Goal: Information Seeking & Learning: Learn about a topic

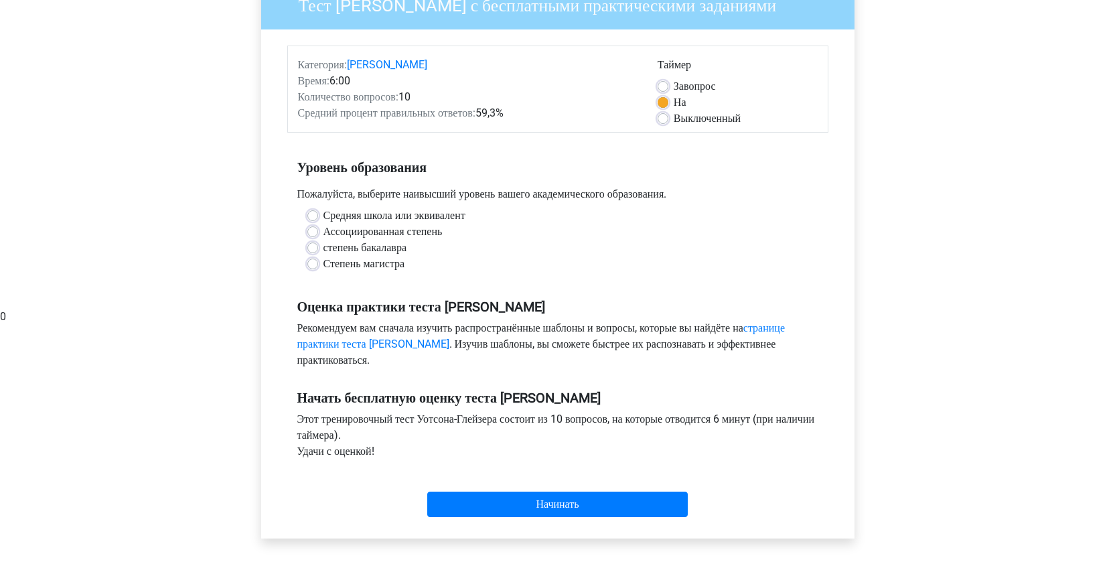
scroll to position [210, 0]
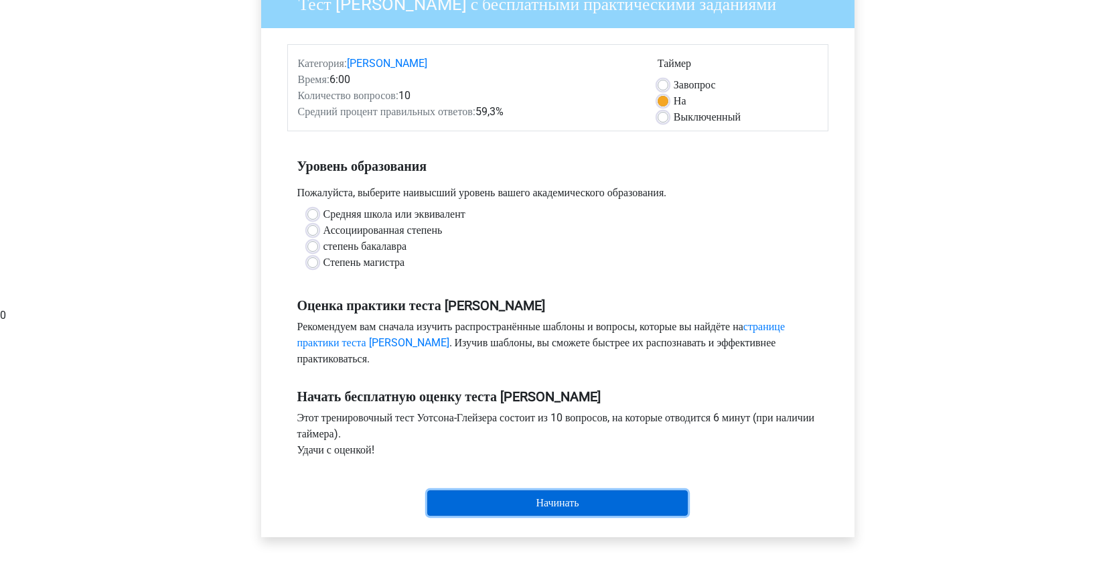
click at [520, 490] on input "Начинать" at bounding box center [557, 502] width 261 height 25
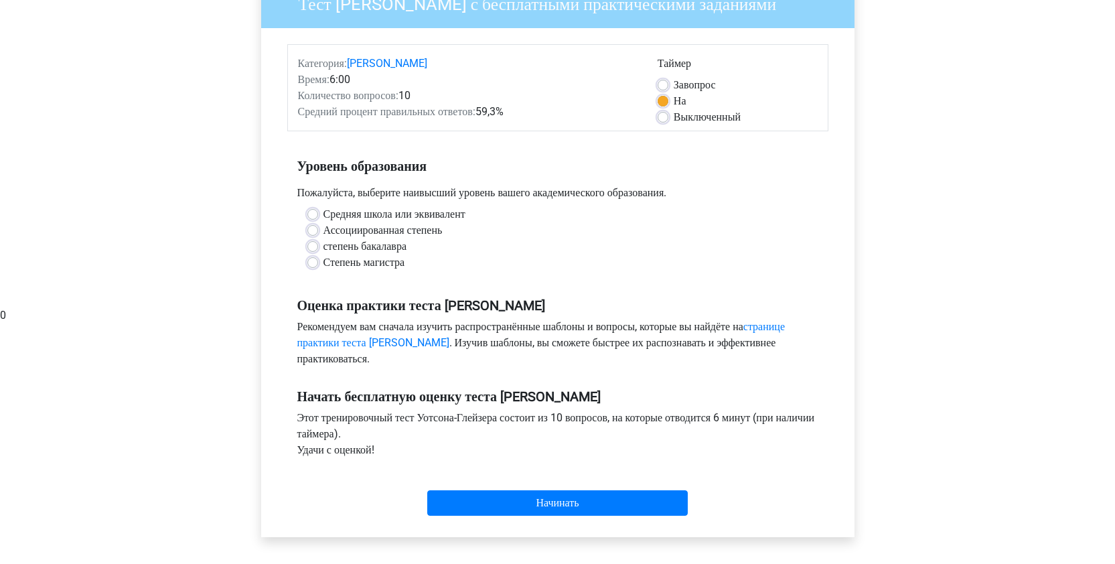
click at [424, 224] on font "Ассоциированная степень" at bounding box center [383, 230] width 119 height 13
click at [318, 222] on input "Ассоциированная степень" at bounding box center [312, 228] width 11 height 13
radio input "true"
click at [401, 240] on font "степень бакалавра" at bounding box center [365, 246] width 83 height 13
click at [318, 238] on input "степень бакалавра" at bounding box center [312, 244] width 11 height 13
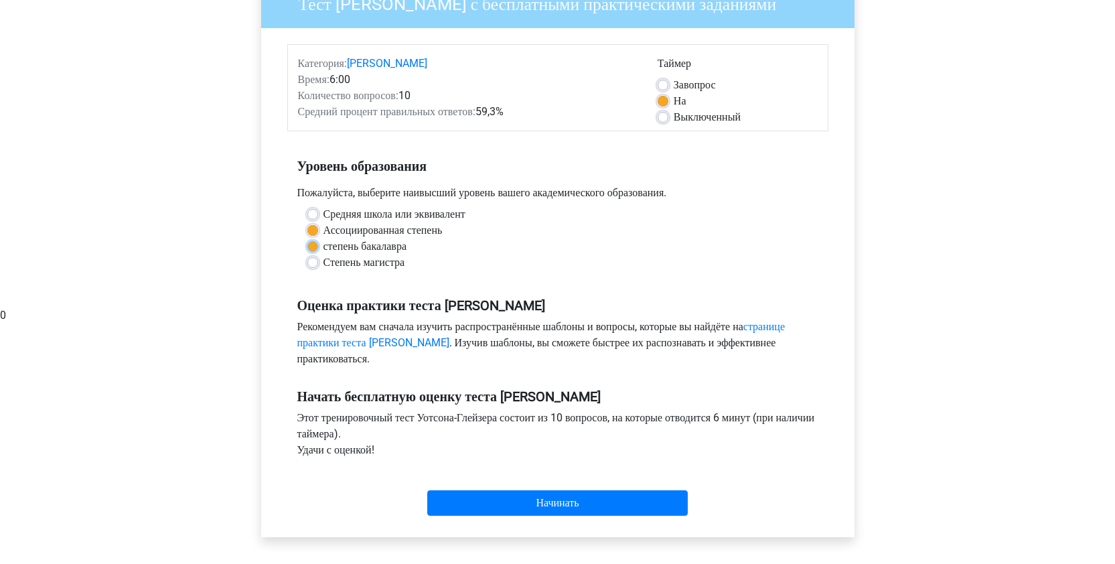
radio input "true"
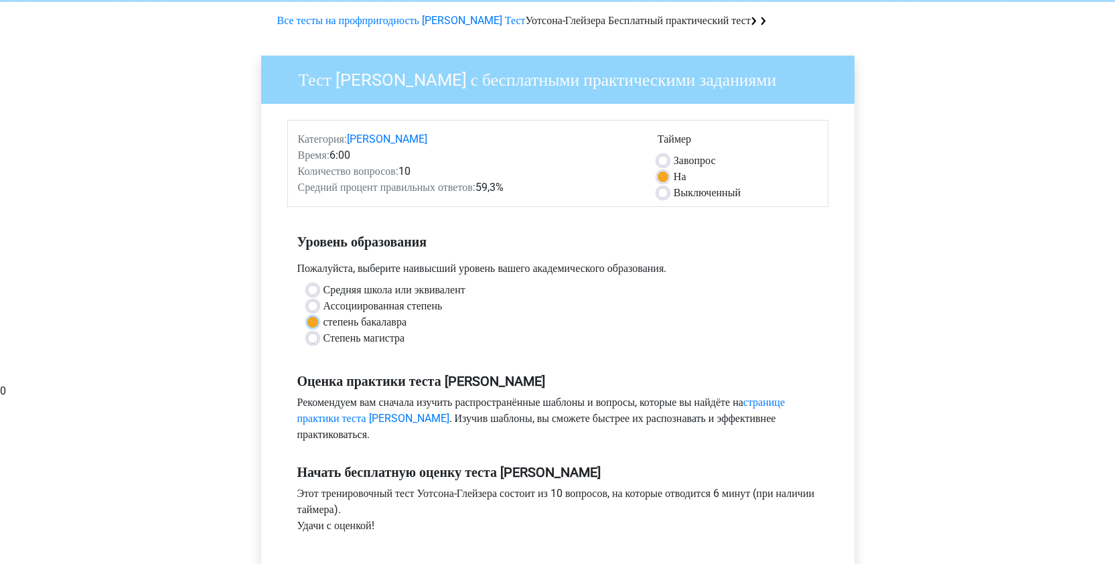
scroll to position [178, 0]
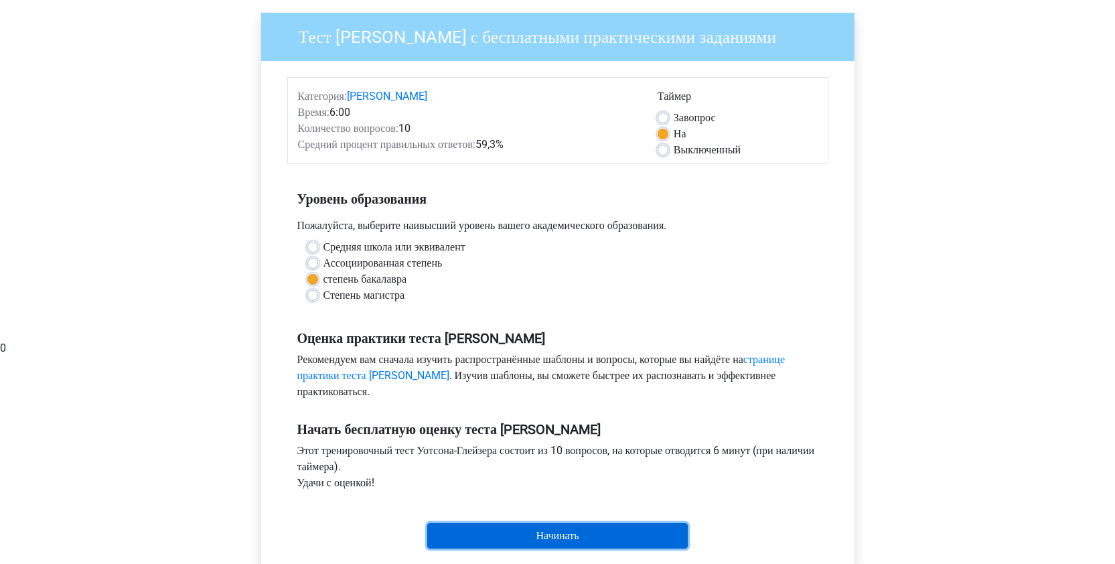
click at [566, 523] on input "Начинать" at bounding box center [557, 535] width 261 height 25
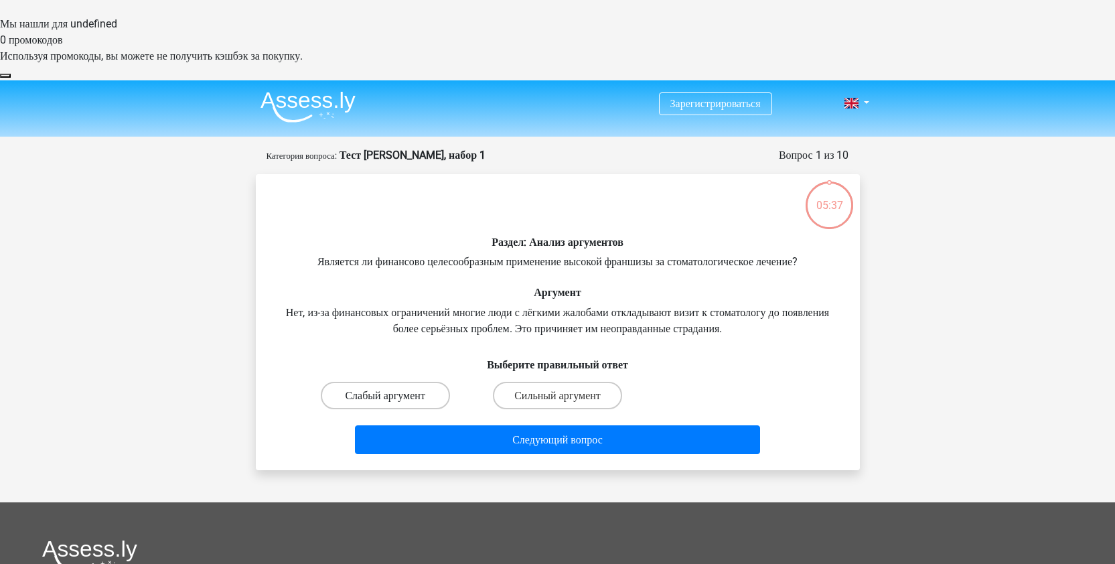
click at [425, 389] on font "Слабый аргумент" at bounding box center [385, 395] width 80 height 13
click at [394, 395] on input "Слабый аргумент" at bounding box center [389, 399] width 9 height 9
radio input "true"
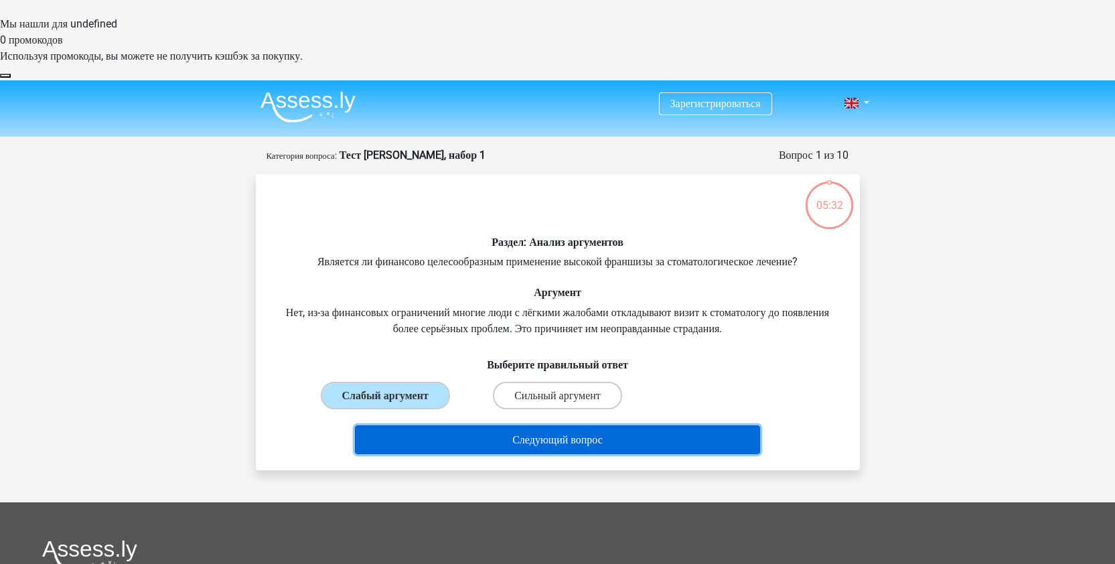
click at [508, 425] on button "Следующий вопрос" at bounding box center [557, 439] width 405 height 29
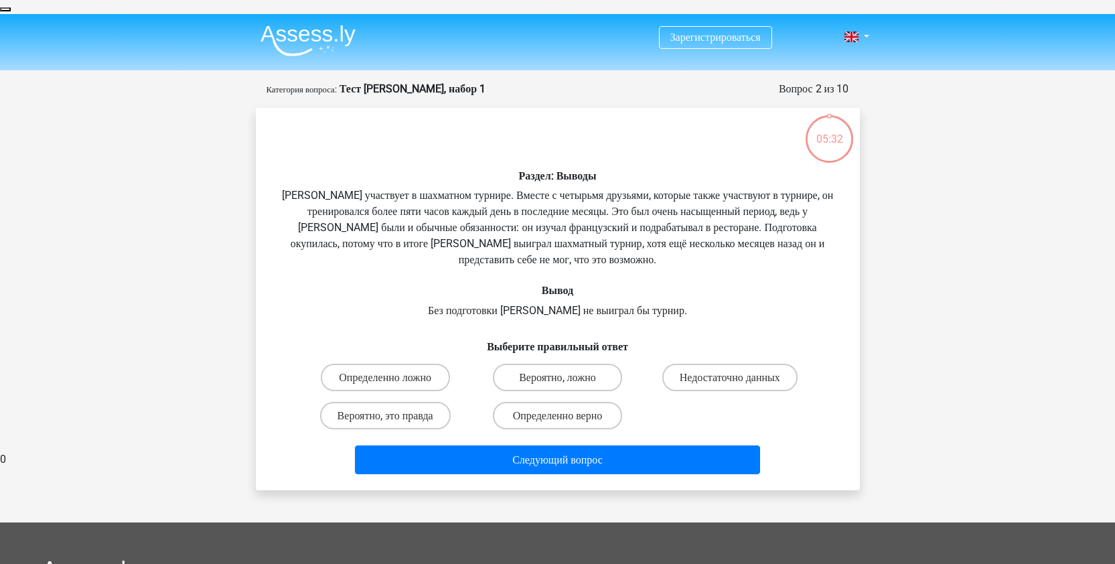
scroll to position [67, 0]
click at [552, 409] on font "Определенно верно" at bounding box center [558, 415] width 90 height 13
click at [557, 415] on input "Определенно верно" at bounding box center [561, 419] width 9 height 9
radio input "true"
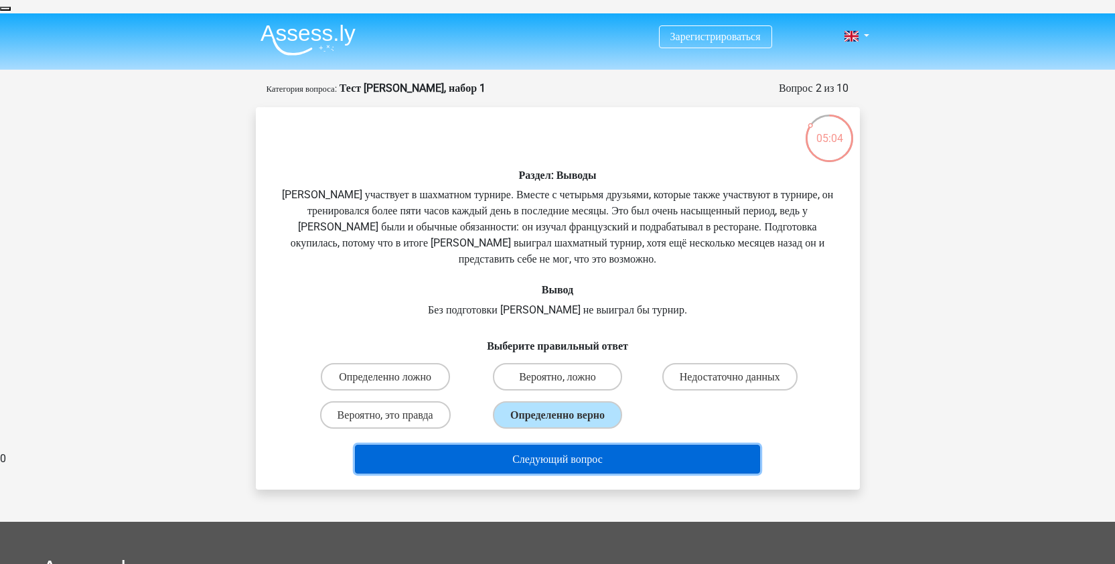
click at [566, 453] on font "Следующий вопрос" at bounding box center [557, 459] width 90 height 13
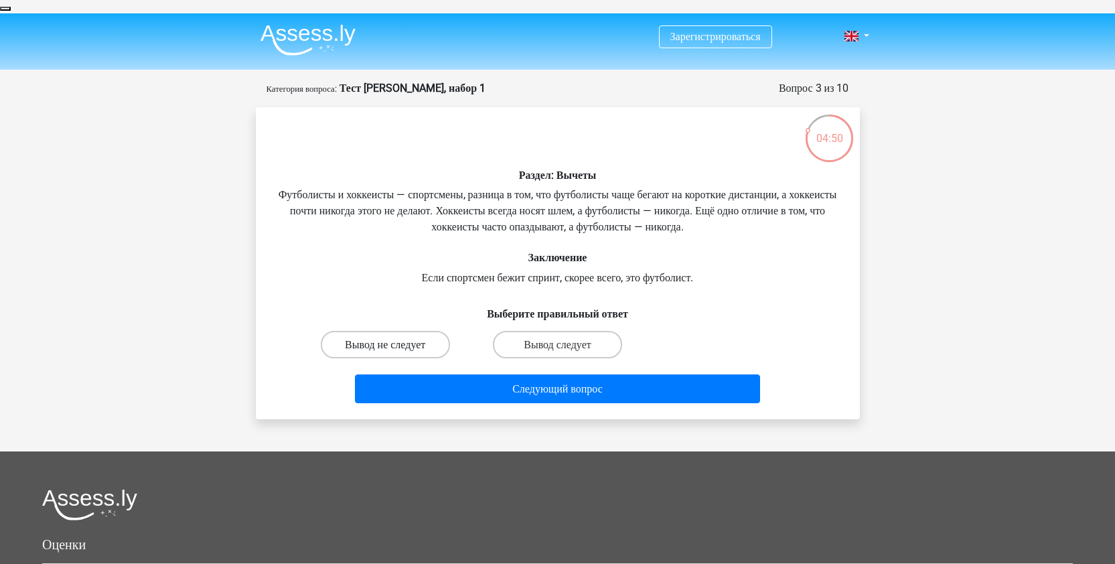
click at [408, 338] on font "Вывод не следует" at bounding box center [385, 344] width 80 height 13
click at [394, 344] on input "Вывод не следует" at bounding box center [389, 348] width 9 height 9
radio input "true"
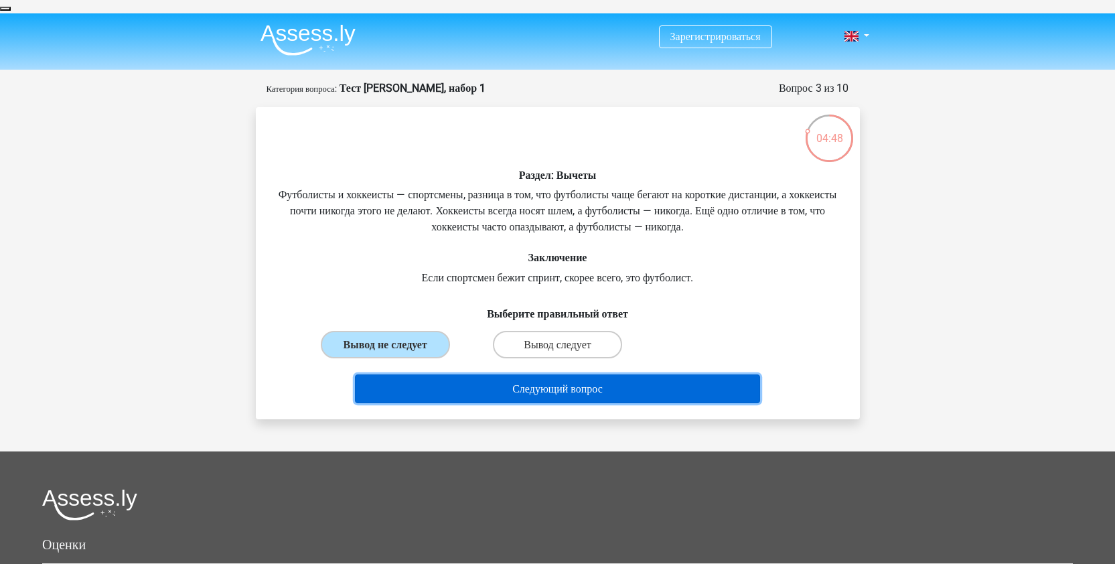
click at [492, 374] on button "Следующий вопрос" at bounding box center [557, 388] width 405 height 29
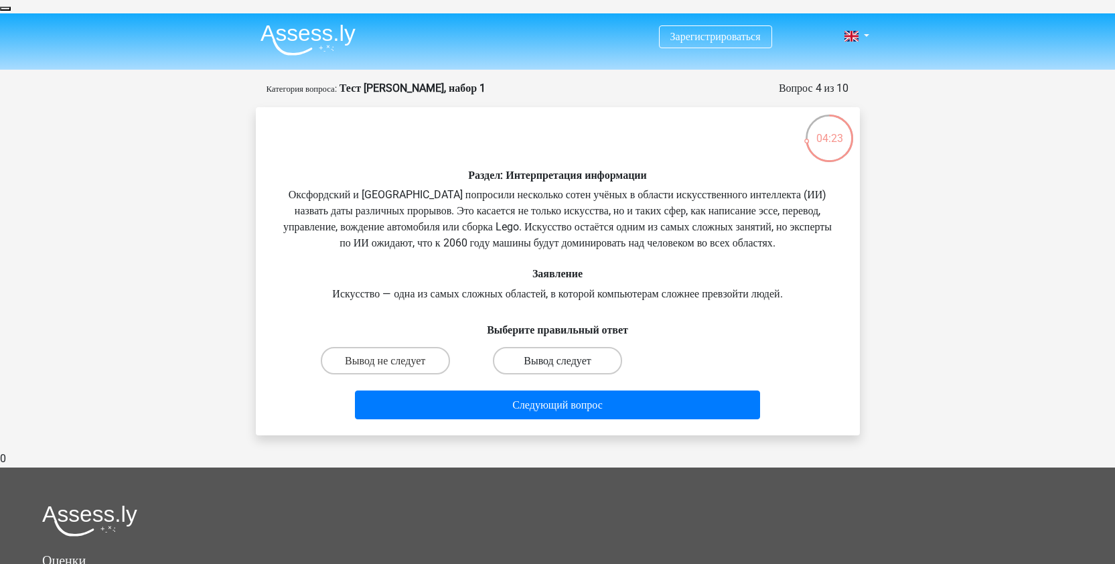
click at [535, 354] on font "Вывод следует" at bounding box center [558, 360] width 68 height 13
click at [557, 360] on input "Вывод следует" at bounding box center [561, 364] width 9 height 9
radio input "true"
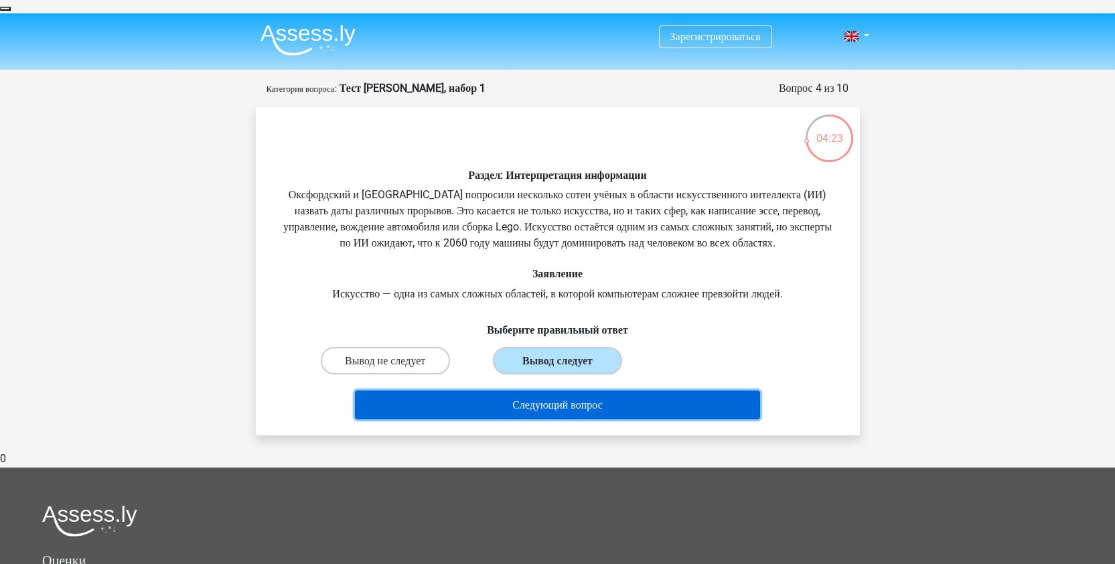
click at [544, 391] on button "Следующий вопрос" at bounding box center [557, 405] width 405 height 29
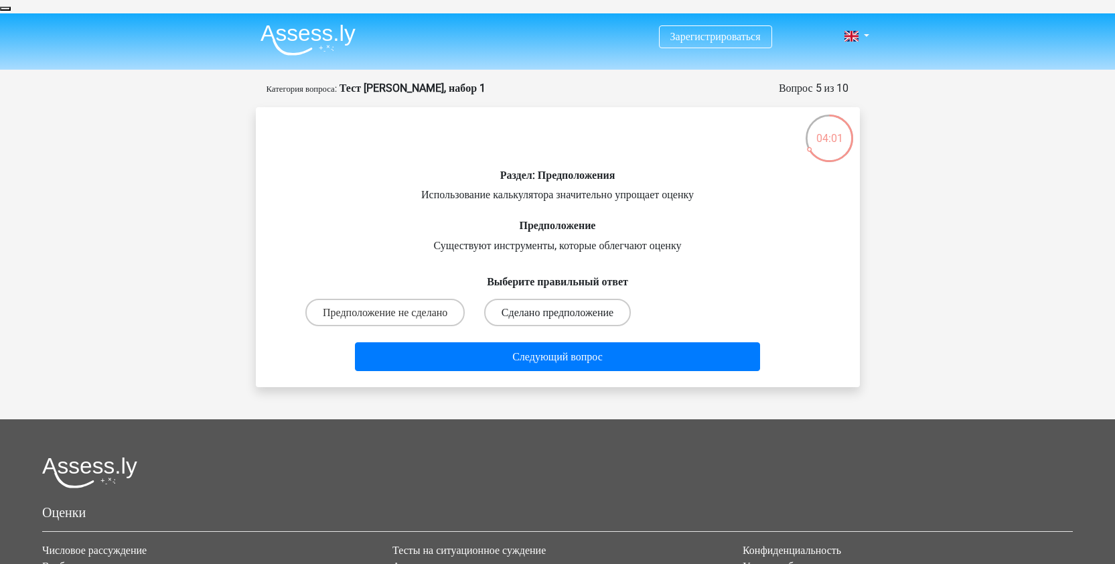
click at [504, 306] on font "Сделано предположение" at bounding box center [558, 312] width 112 height 13
click at [557, 312] on input "Сделано предположение" at bounding box center [561, 316] width 9 height 9
radio input "true"
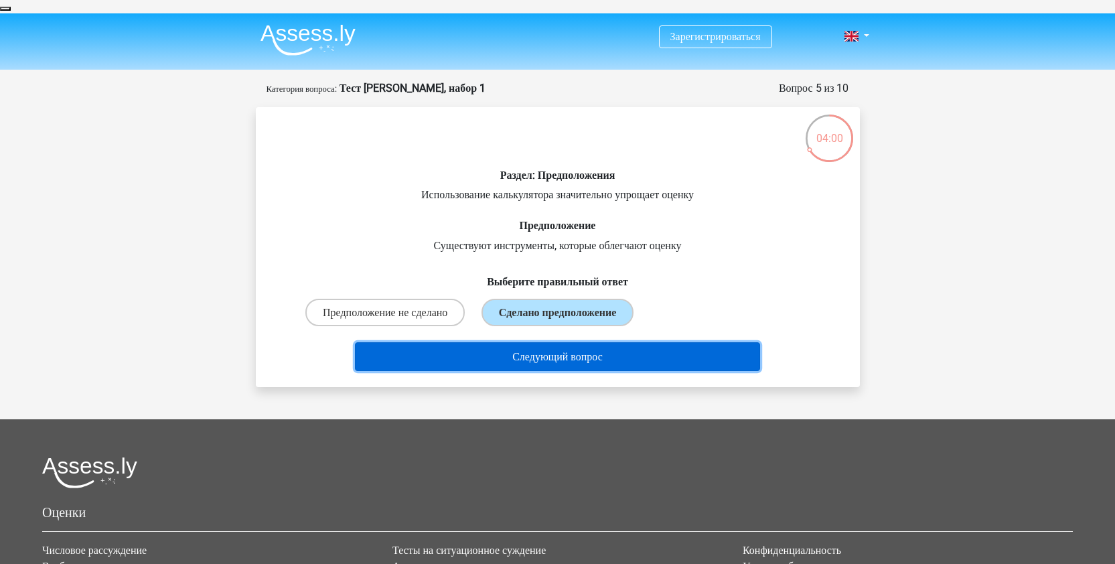
click at [514, 350] on font "Следующий вопрос" at bounding box center [557, 356] width 90 height 13
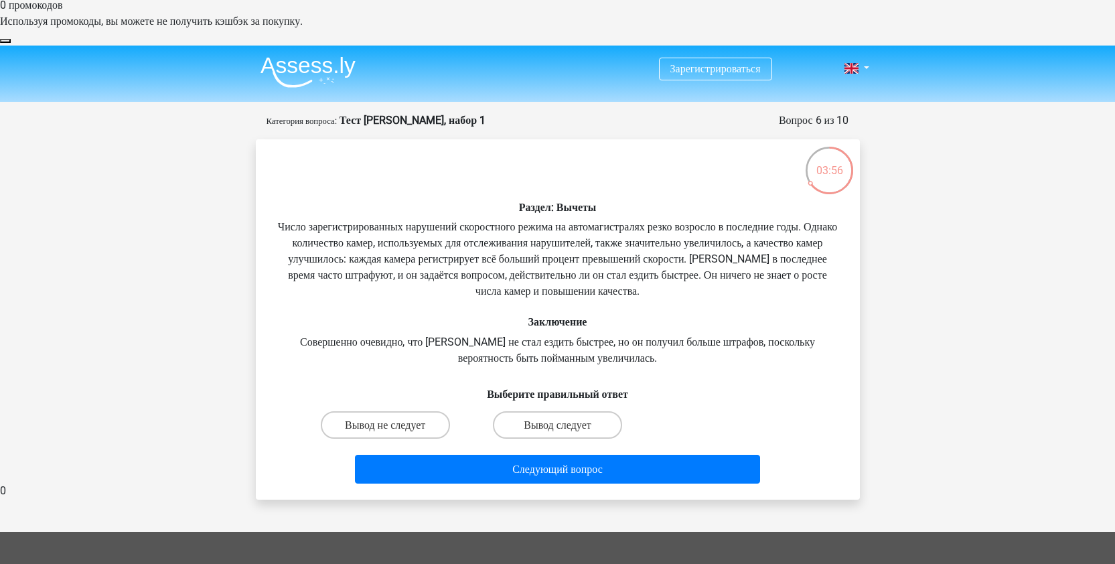
scroll to position [33, 0]
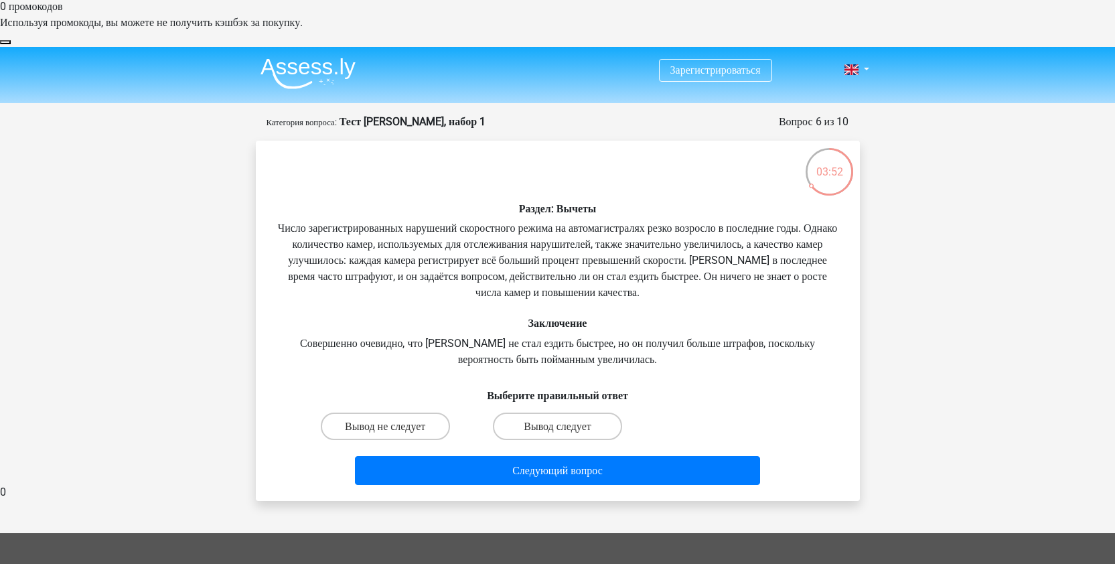
click at [556, 222] on font "Число зарегистрированных нарушений скоростного режима на автомагистралях резко …" at bounding box center [557, 260] width 559 height 77
click at [559, 222] on font "Число зарегистрированных нарушений скоростного режима на автомагистралях резко …" at bounding box center [557, 260] width 559 height 77
click at [539, 337] on font "Совершенно очевидно, что Питер не стал ездить быстрее, но он получил больше штр…" at bounding box center [557, 351] width 515 height 29
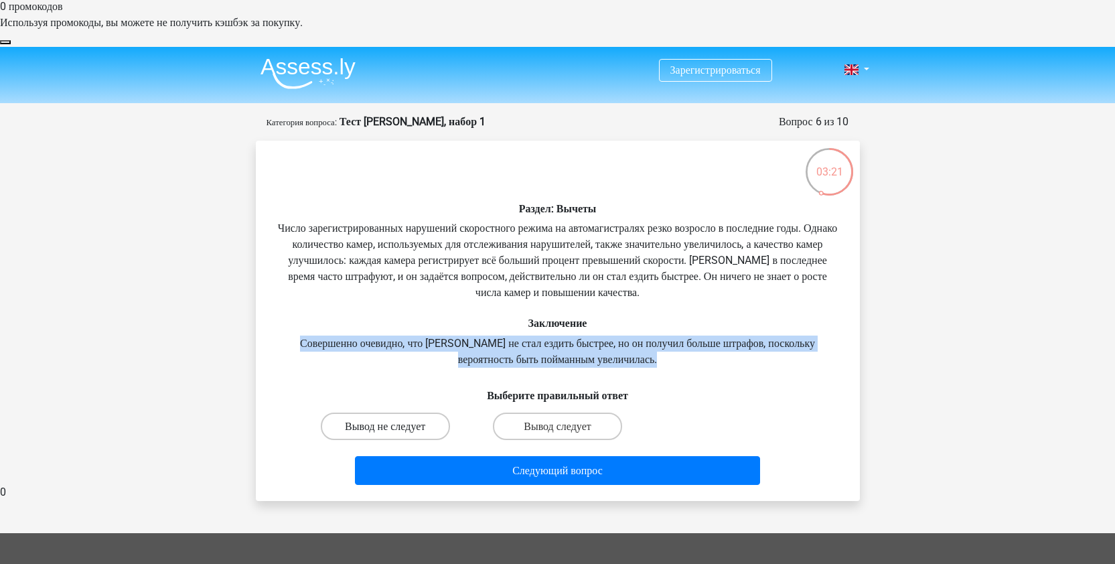
click at [403, 420] on font "Вывод не следует" at bounding box center [385, 426] width 80 height 13
click at [394, 426] on input "Вывод не следует" at bounding box center [389, 430] width 9 height 9
radio input "true"
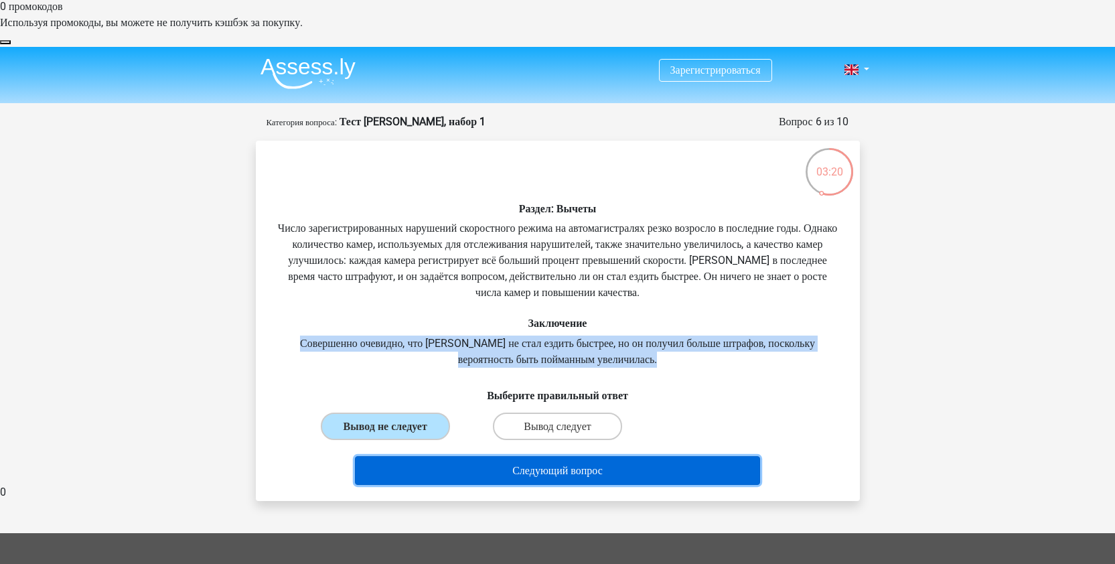
click at [476, 456] on button "Следующий вопрос" at bounding box center [557, 470] width 405 height 29
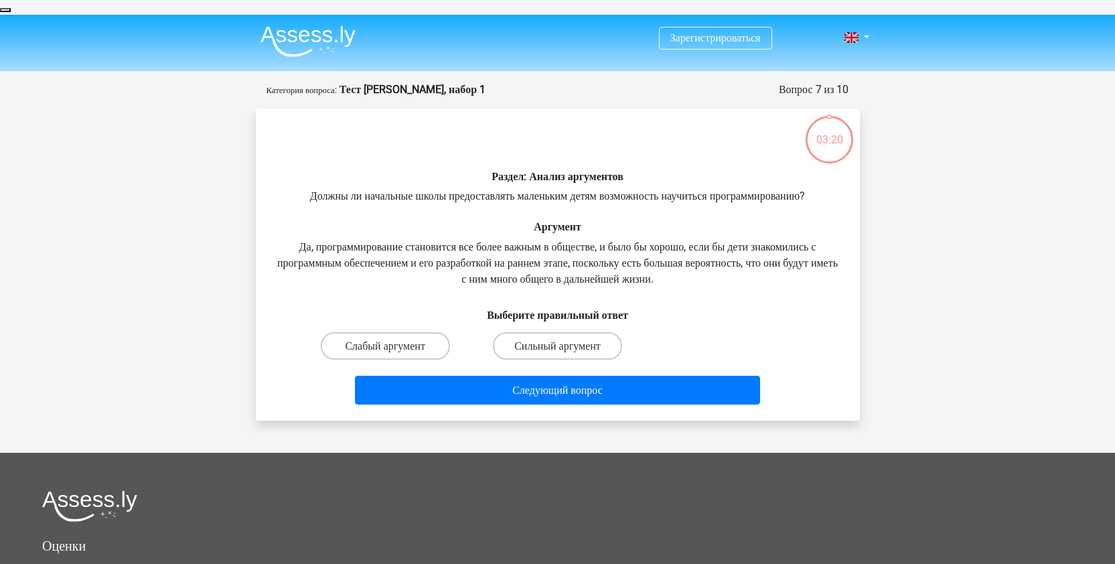
scroll to position [67, 0]
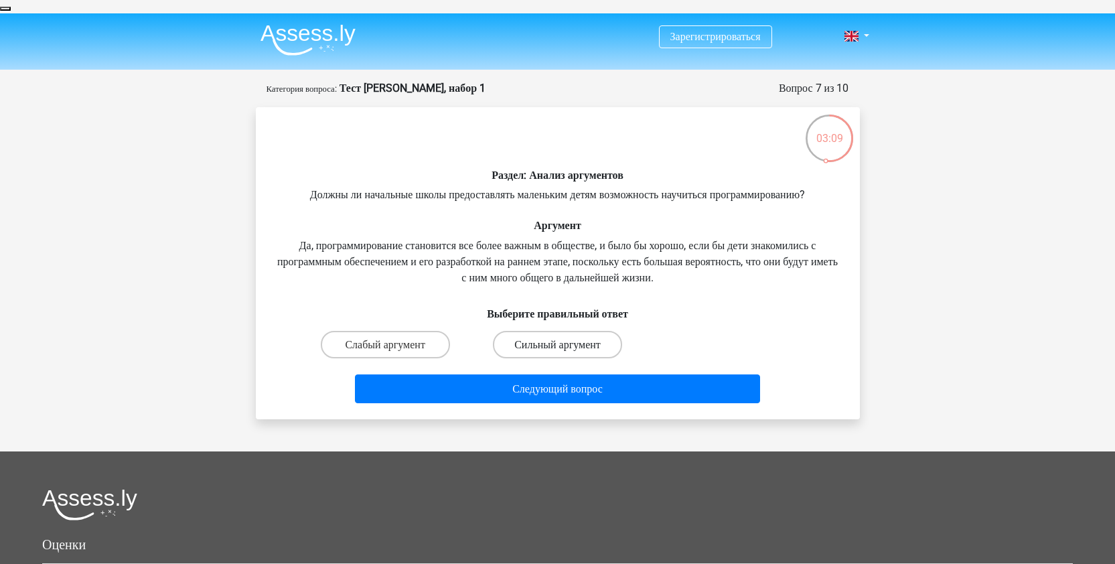
click at [561, 338] on font "Сильный аргумент" at bounding box center [557, 344] width 86 height 13
click at [561, 344] on input "Сильный аргумент" at bounding box center [561, 348] width 9 height 9
radio input "true"
click at [419, 338] on font "Слабый аргумент" at bounding box center [385, 344] width 80 height 13
click at [394, 344] on input "Слабый аргумент" at bounding box center [389, 348] width 9 height 9
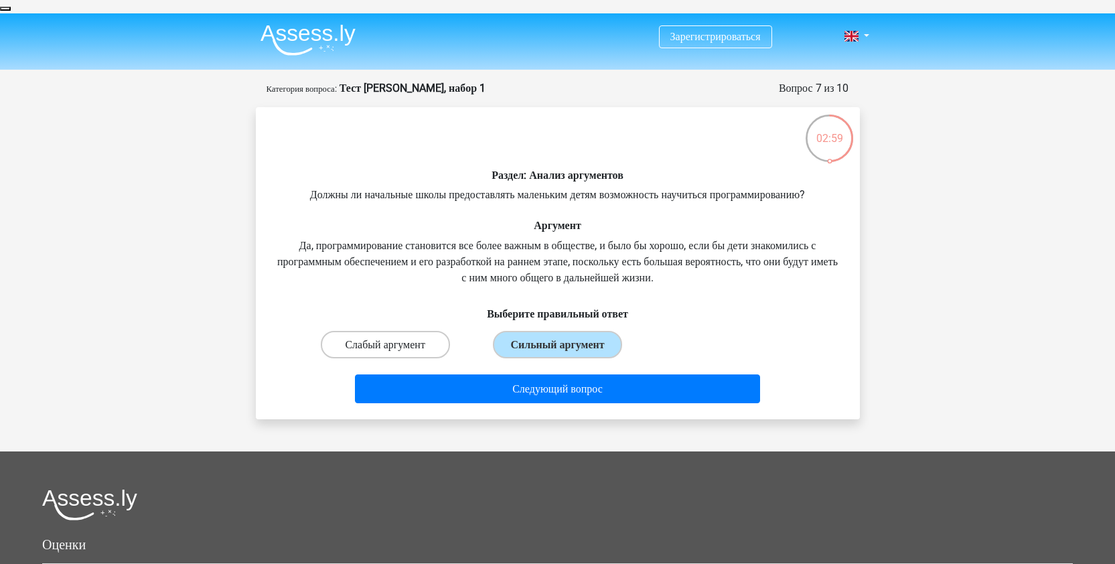
radio input "true"
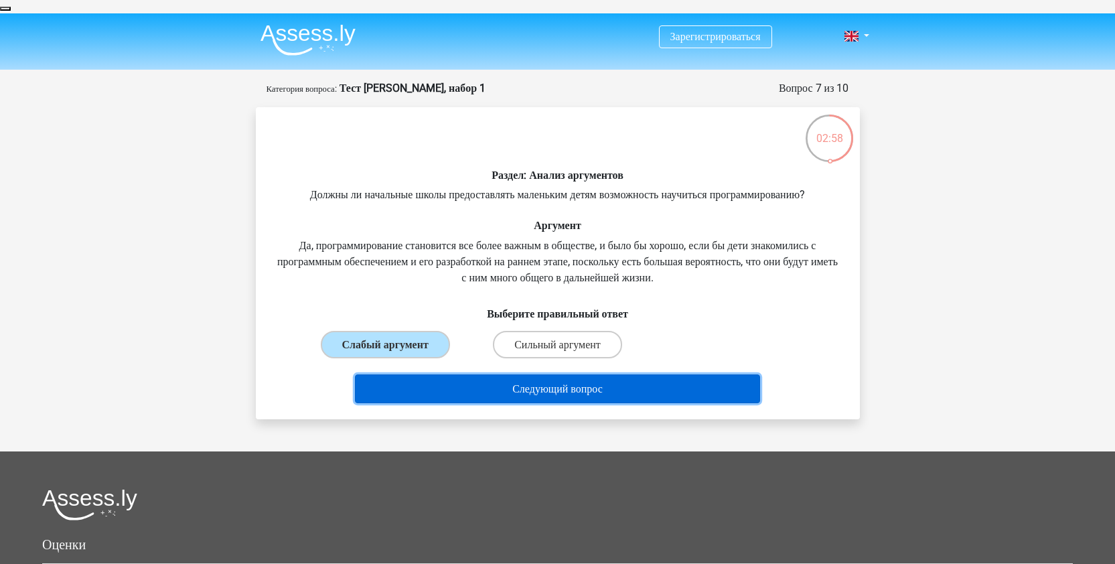
click at [501, 374] on button "Следующий вопрос" at bounding box center [557, 388] width 405 height 29
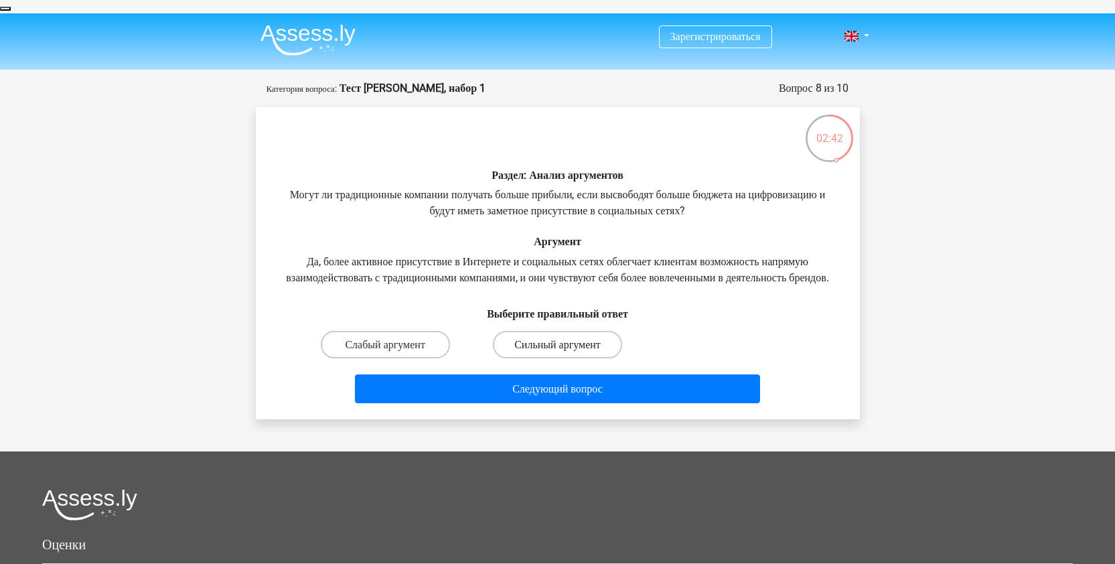
click at [529, 338] on font "Сильный аргумент" at bounding box center [557, 344] width 86 height 13
click at [557, 344] on input "Сильный аргумент" at bounding box center [561, 348] width 9 height 9
radio input "true"
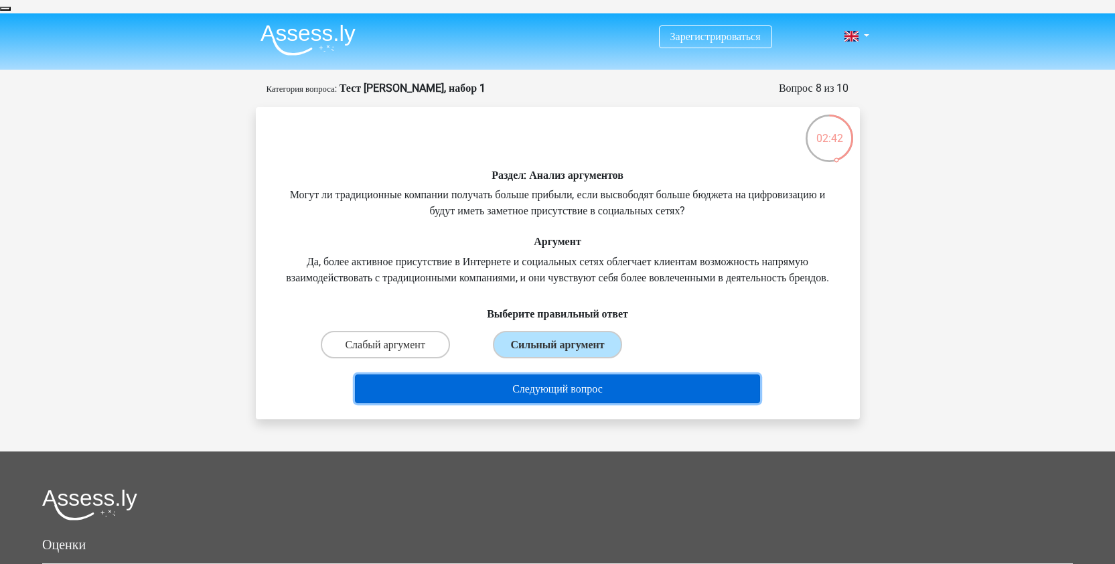
click at [538, 382] on font "Следующий вопрос" at bounding box center [557, 388] width 90 height 13
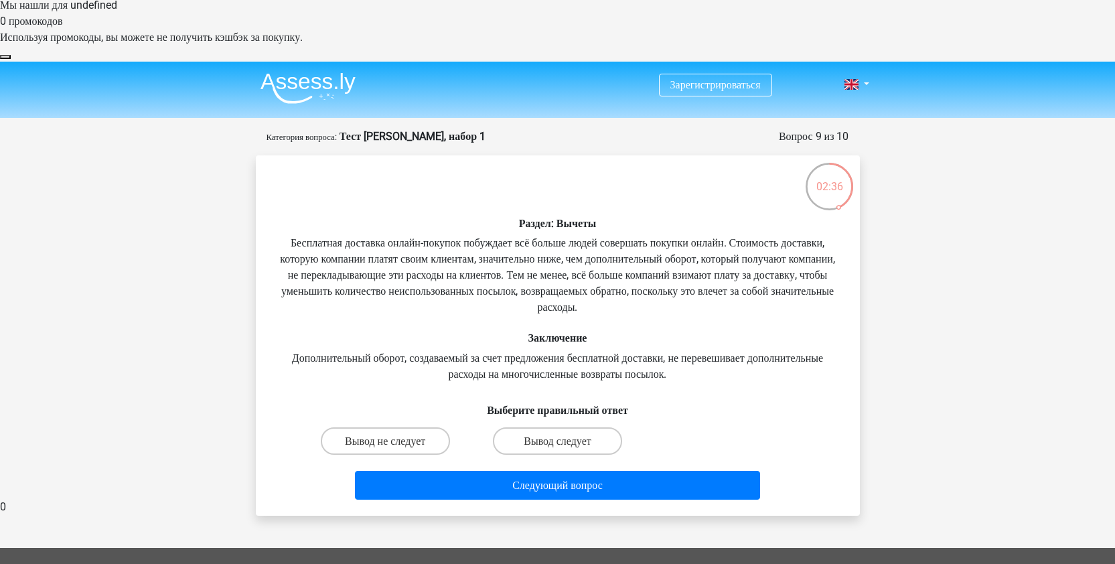
scroll to position [20, 0]
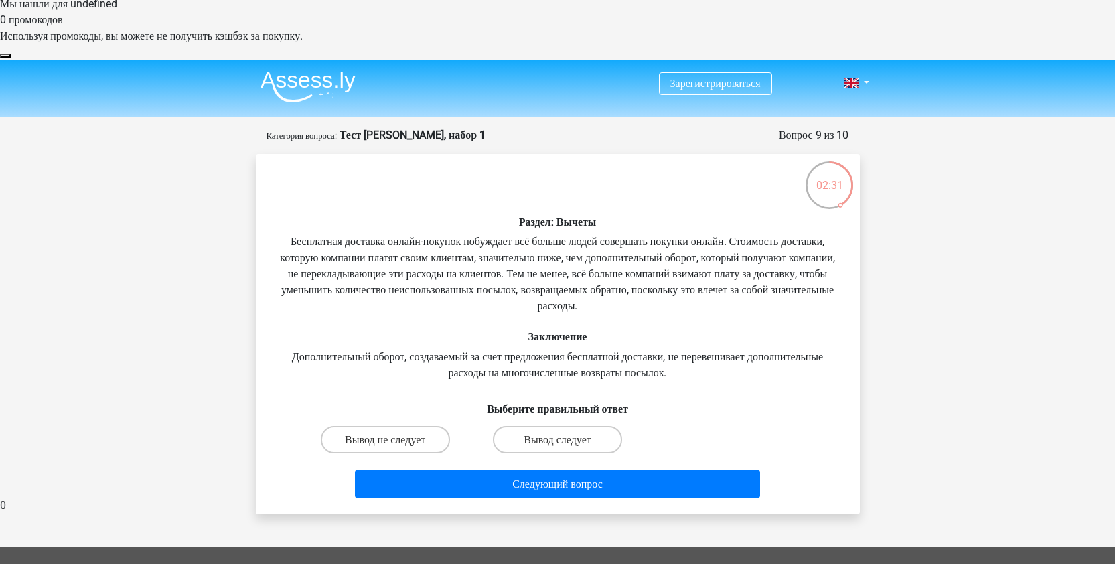
click at [605, 235] on font "Бесплатная доставка онлайн-покупок побуждает всё больше людей совершать покупки…" at bounding box center [557, 273] width 555 height 77
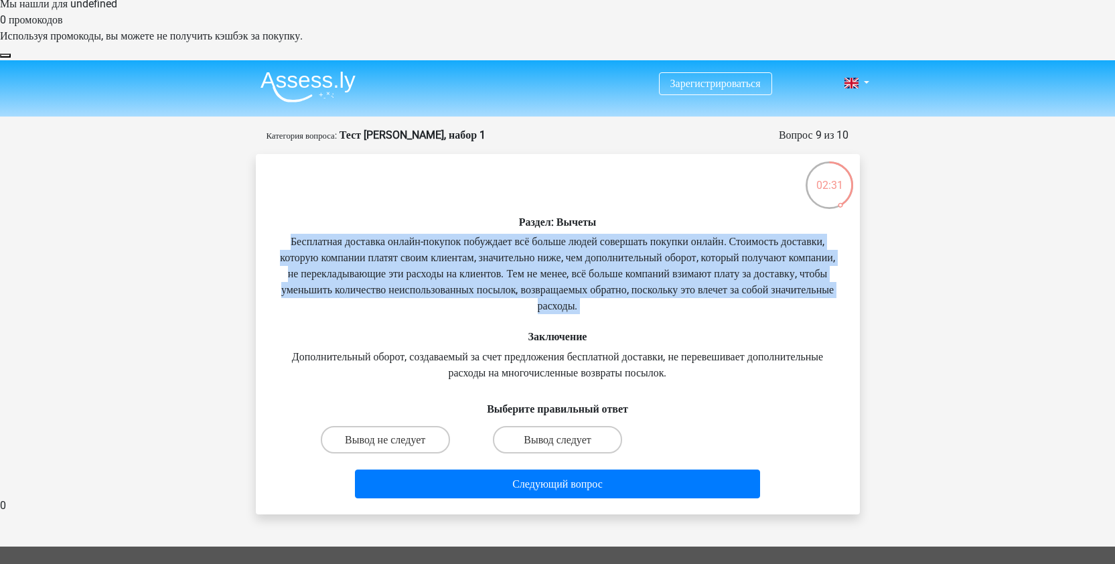
click at [605, 235] on font "Бесплатная доставка онлайн-покупок побуждает всё больше людей совершать покупки…" at bounding box center [557, 273] width 555 height 77
click at [393, 433] on font "Вывод не следует" at bounding box center [385, 439] width 80 height 13
click at [393, 439] on input "Вывод не следует" at bounding box center [389, 443] width 9 height 9
radio input "true"
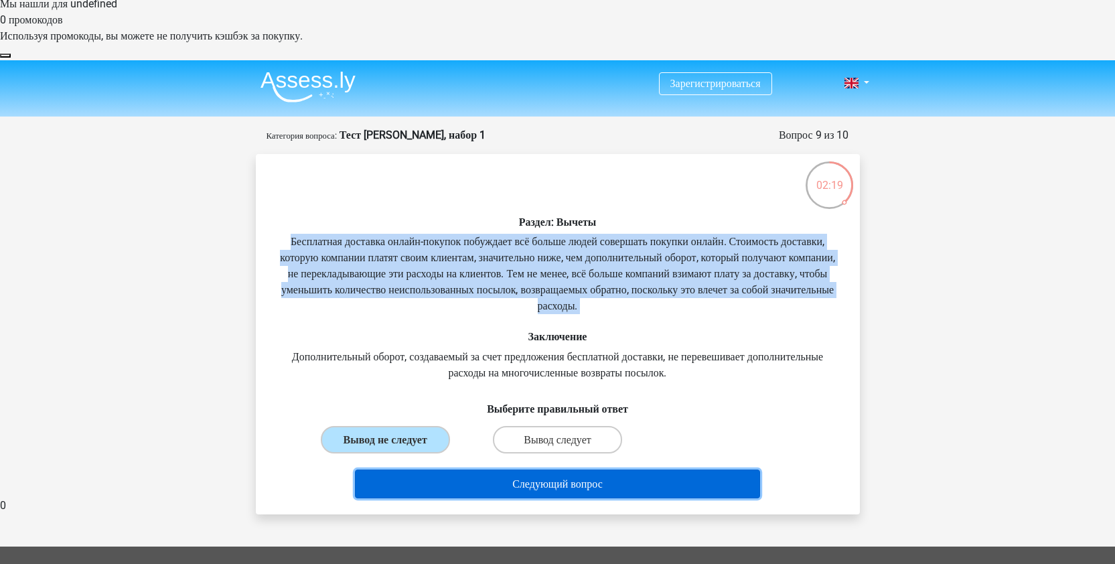
click at [455, 470] on button "Следующий вопрос" at bounding box center [557, 484] width 405 height 29
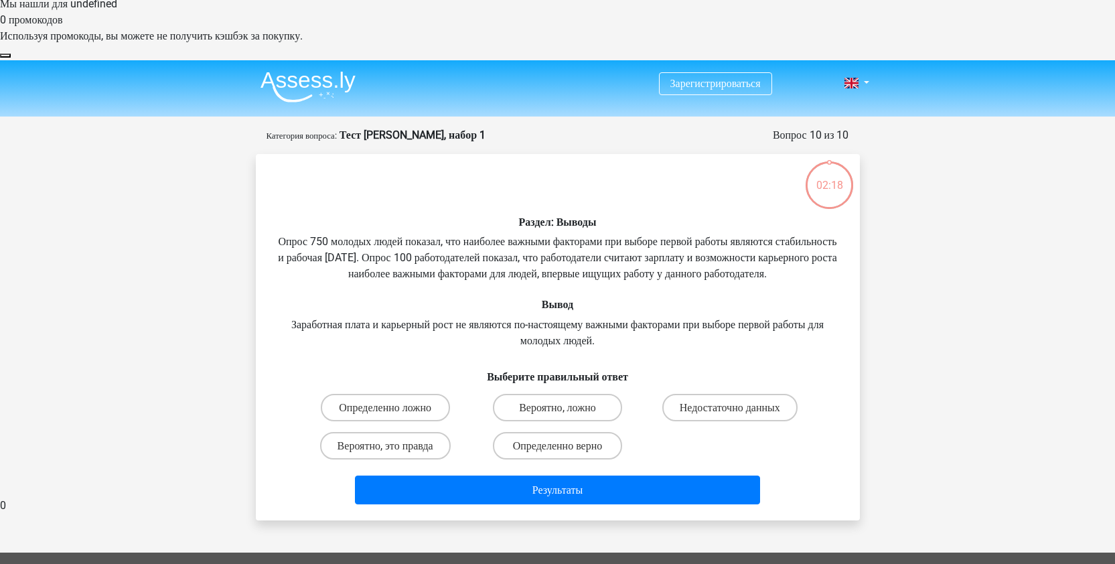
scroll to position [67, 0]
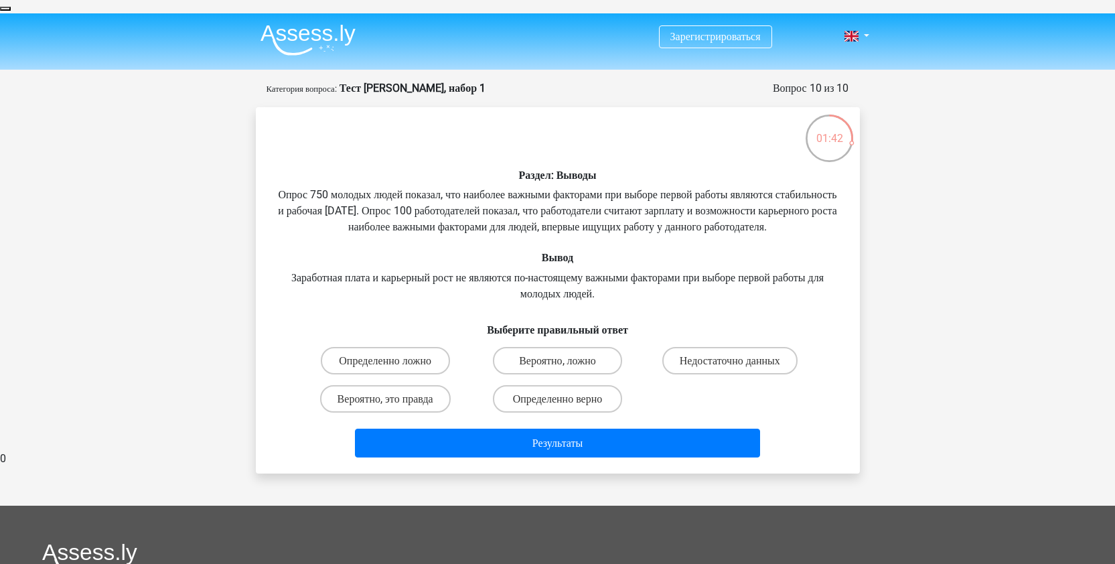
click at [506, 123] on div "Раздел: Выводы Опрос 750 молодых людей показал, что наиболее важными факторами …" at bounding box center [557, 290] width 593 height 345
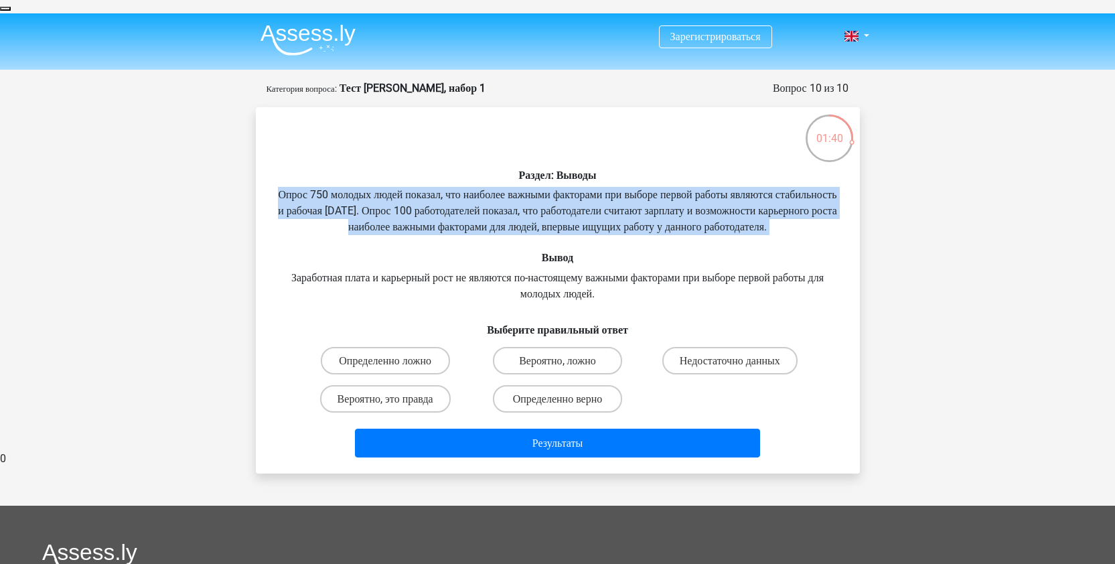
click at [524, 271] on font "Заработная плата и карьерный рост не являются по-настоящему важными факторами п…" at bounding box center [557, 285] width 533 height 29
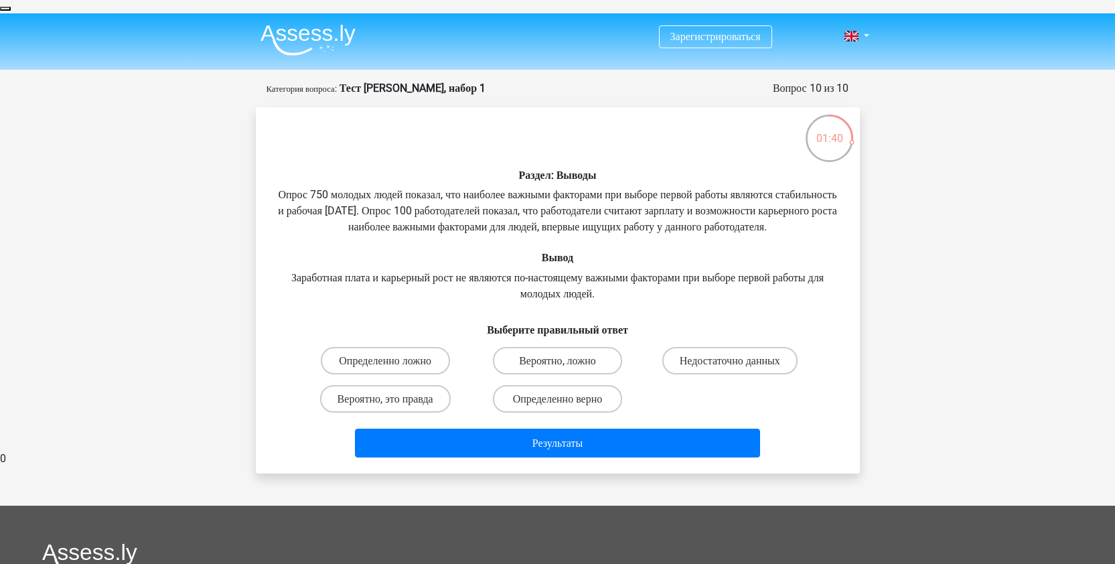
click at [524, 271] on font "Заработная плата и карьерный рост не являются по-настоящему важными факторами п…" at bounding box center [557, 285] width 533 height 29
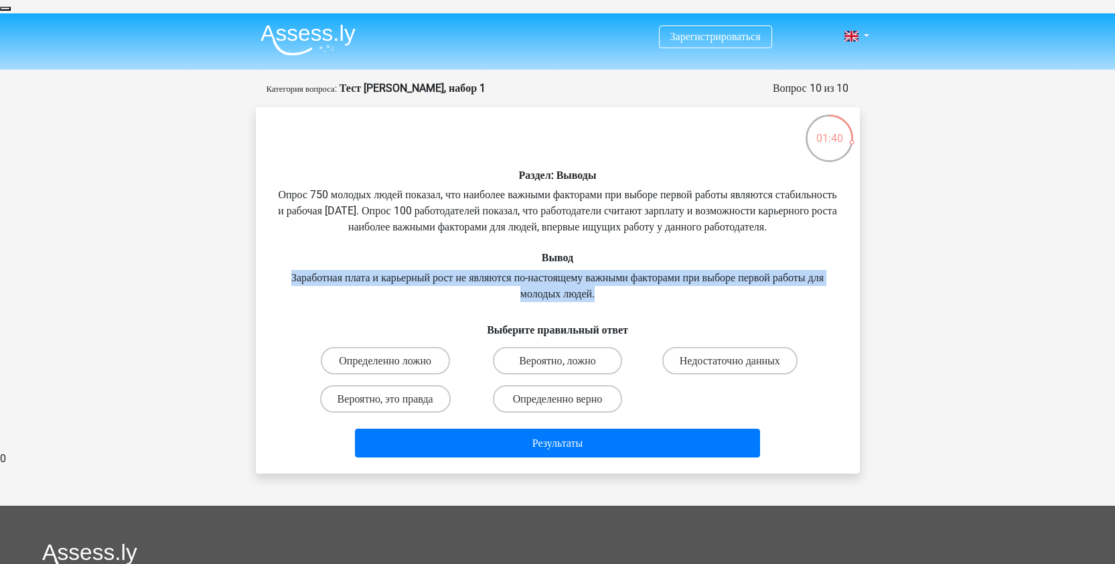
click at [524, 271] on font "Заработная плата и карьерный рост не являются по-настоящему важными факторами п…" at bounding box center [557, 285] width 533 height 29
click at [410, 354] on font "Определенно ложно" at bounding box center [385, 360] width 92 height 13
click at [394, 360] on input "Определенно ложно" at bounding box center [389, 364] width 9 height 9
radio input "true"
click at [567, 354] on font "Вероятно, ложно" at bounding box center [557, 360] width 77 height 13
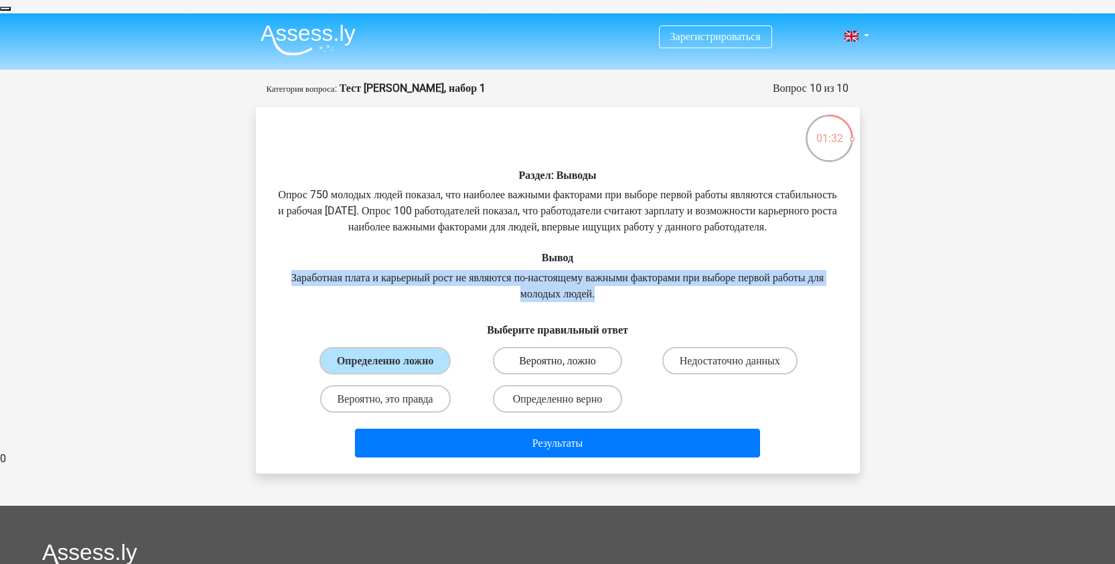
click at [566, 360] on input "Вероятно, ложно" at bounding box center [561, 364] width 9 height 9
radio input "true"
click at [411, 347] on label "Определенно ложно" at bounding box center [385, 360] width 129 height 27
click at [394, 360] on input "Определенно ложно" at bounding box center [389, 364] width 9 height 9
radio input "true"
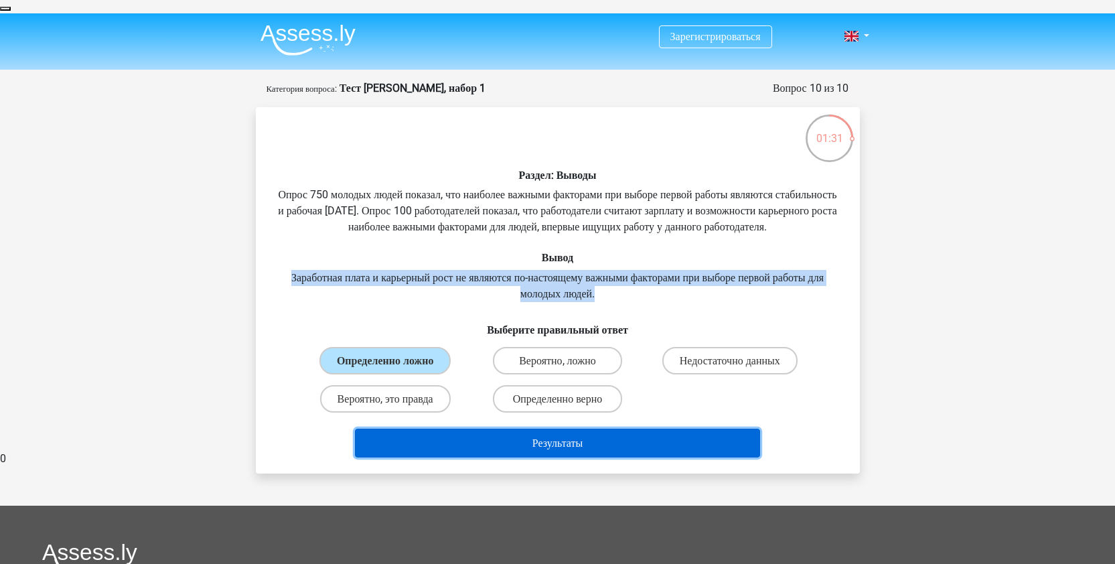
click at [560, 429] on button "Результаты" at bounding box center [557, 443] width 405 height 29
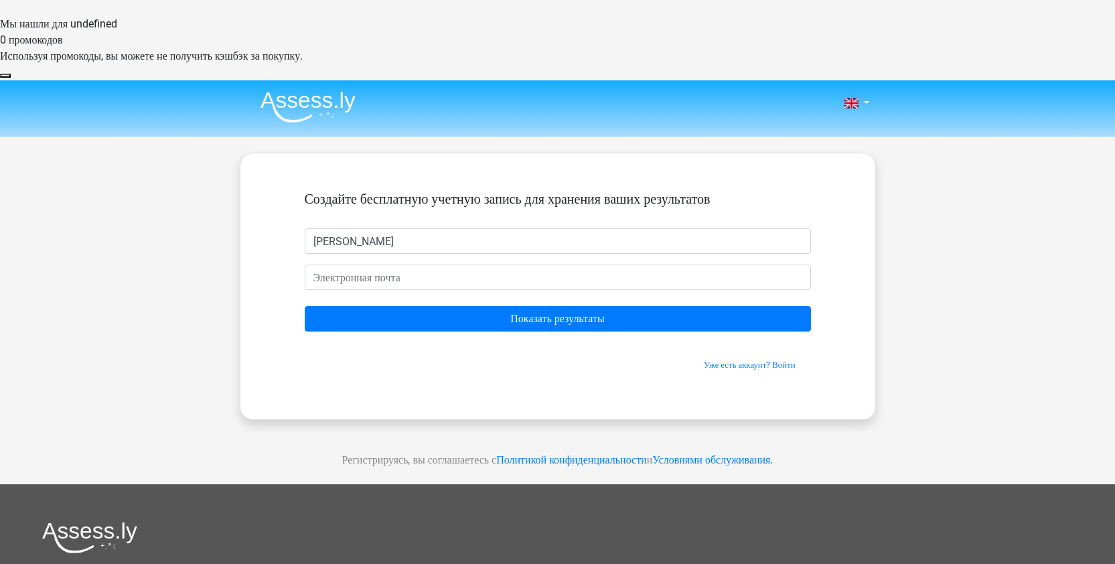
type input "Мария"
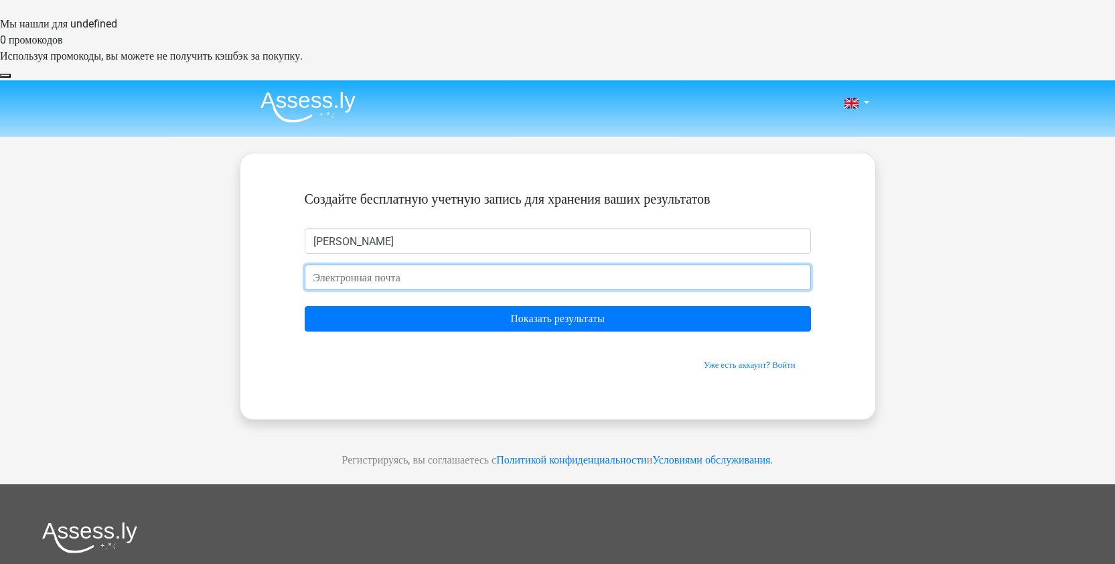
click at [417, 265] on input "email" at bounding box center [558, 277] width 506 height 25
type input "tambievamariya@mail.ru"
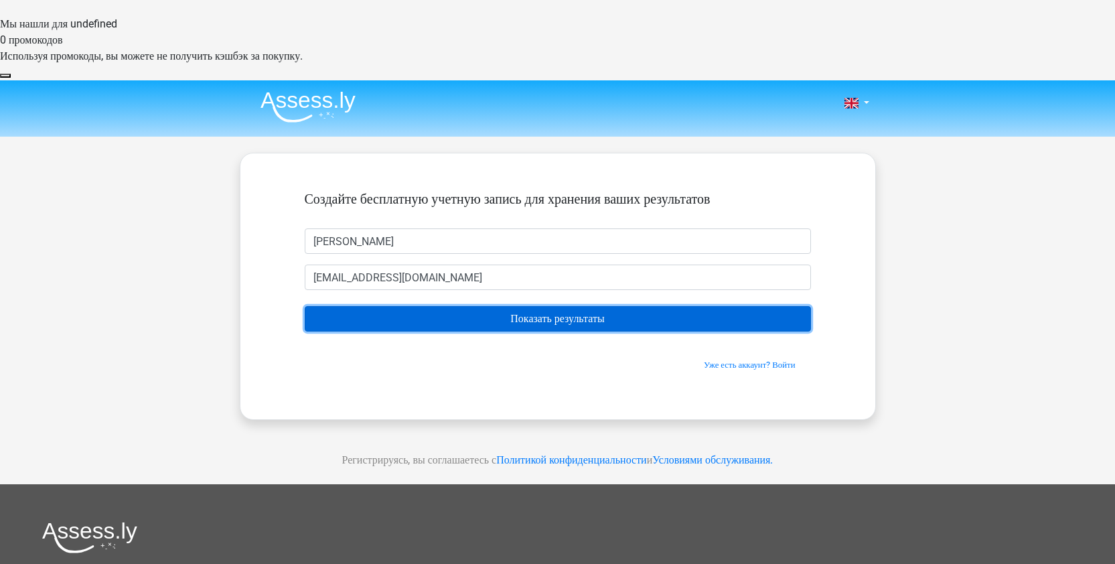
click at [453, 306] on input "Показать результаты" at bounding box center [558, 318] width 506 height 25
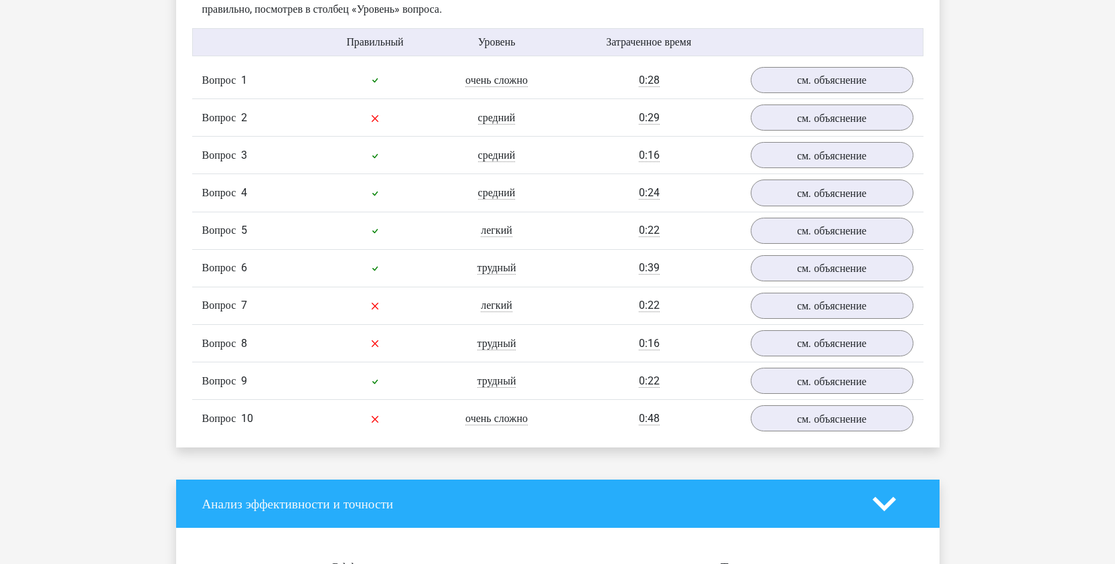
scroll to position [1172, 0]
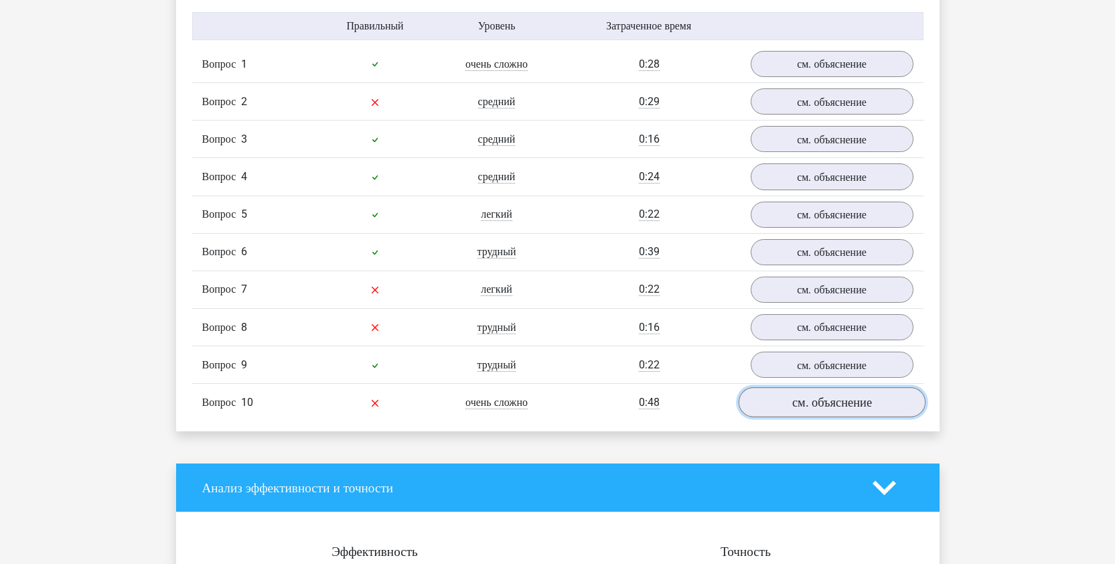
click at [819, 395] on font "см. объяснение" at bounding box center [832, 402] width 80 height 15
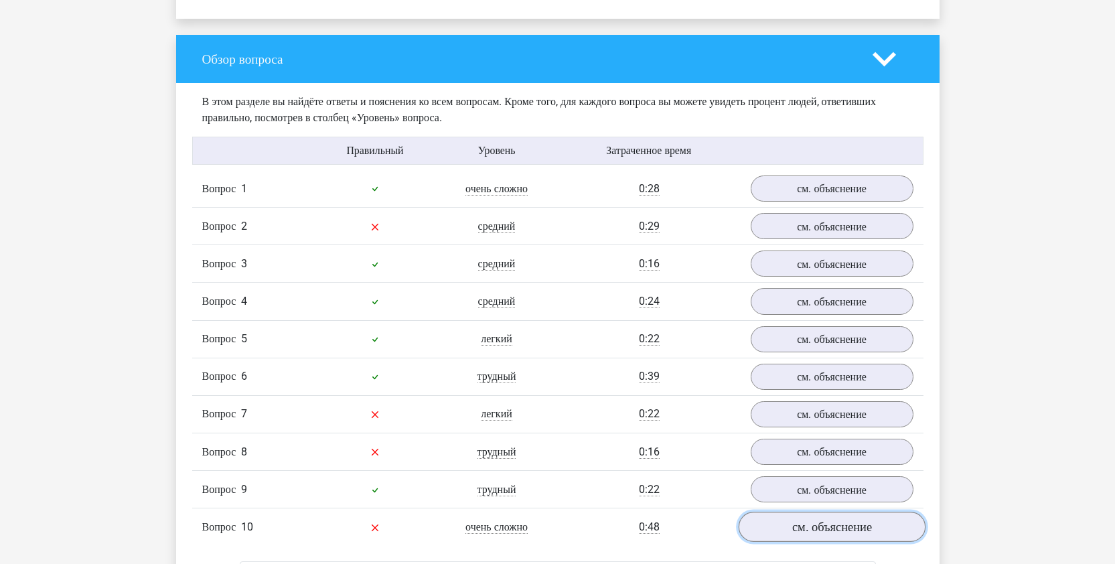
scroll to position [1024, 0]
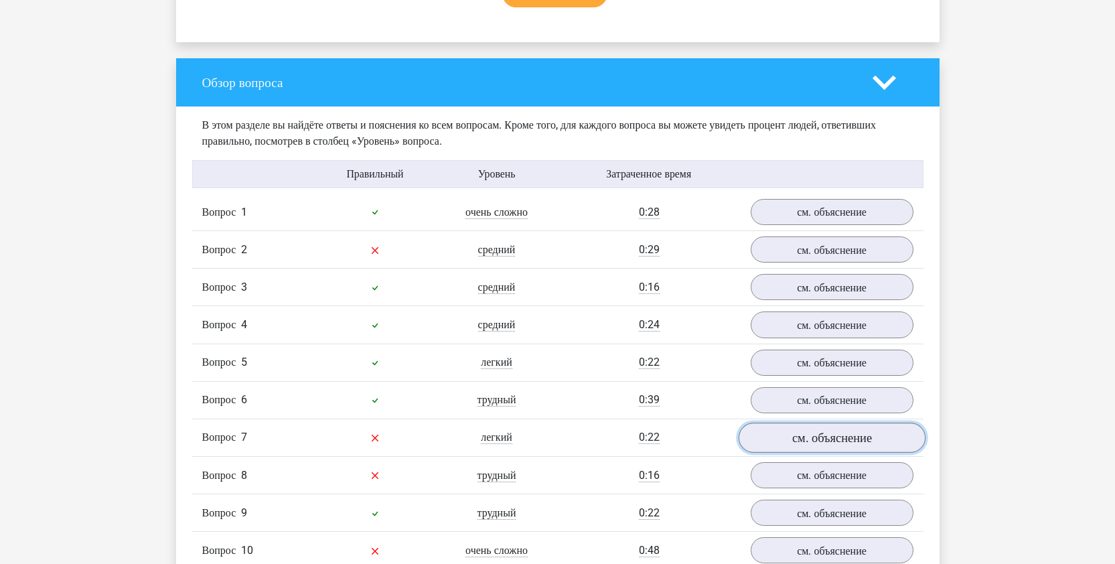
click at [833, 431] on font "см. объяснение" at bounding box center [832, 438] width 80 height 15
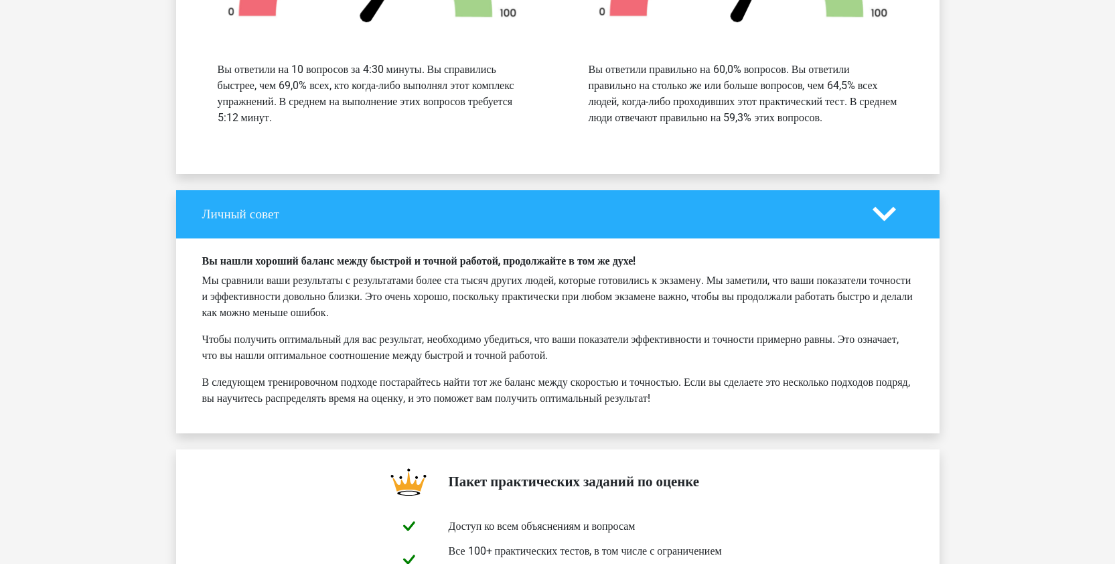
scroll to position [3378, 0]
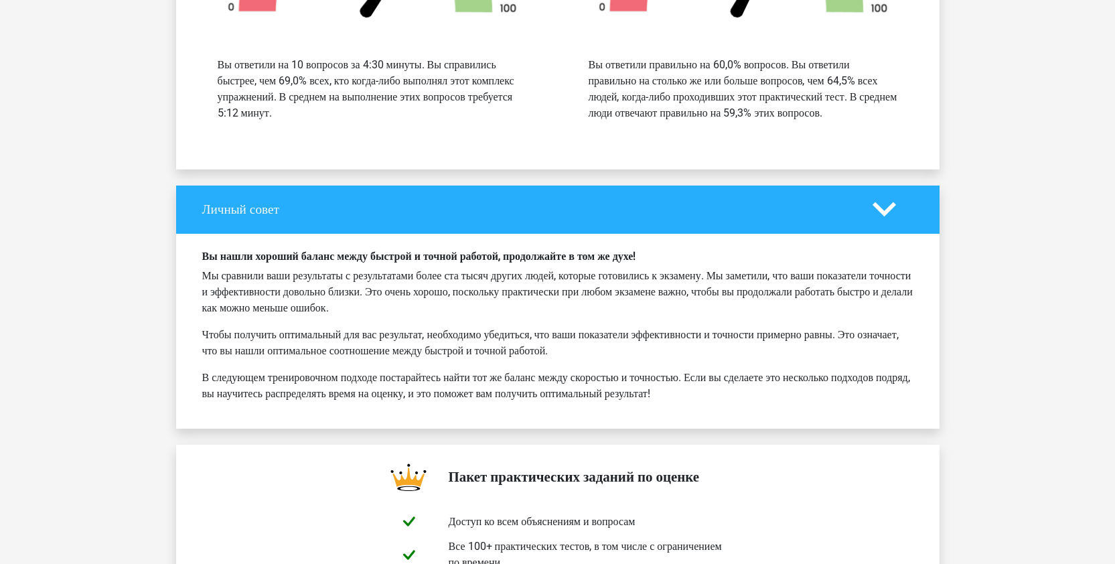
click at [549, 250] on font "Вы нашли хороший баланс между быстрой и точной работой, продолжайте в том же ду…" at bounding box center [419, 256] width 434 height 13
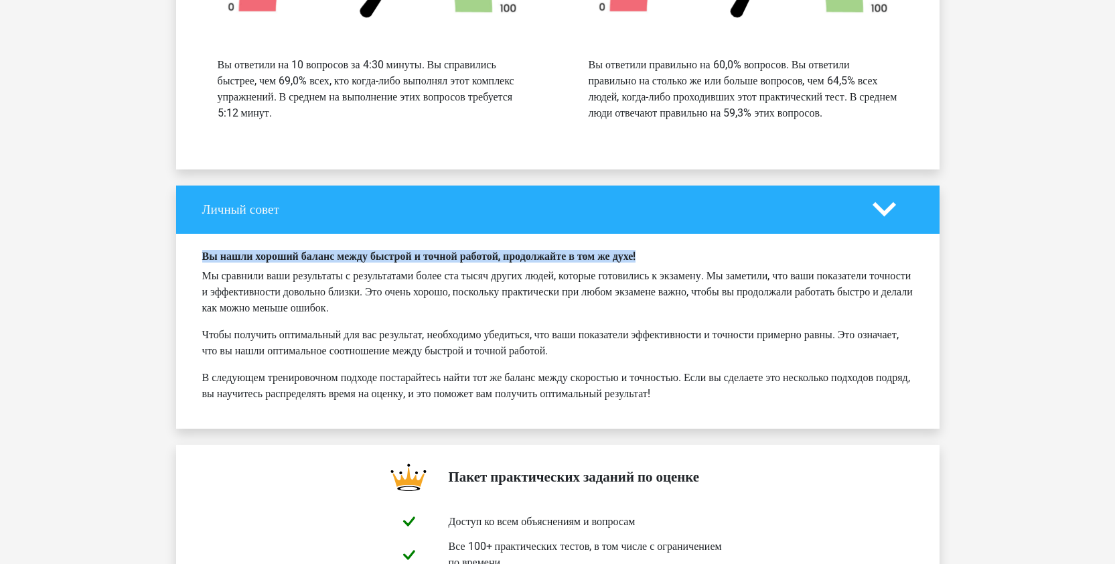
click at [549, 250] on font "Вы нашли хороший баланс между быстрой и точной работой, продолжайте в том же ду…" at bounding box center [419, 256] width 434 height 13
click at [535, 269] on font "Мы сравнили ваши результаты с результатами более ста тысяч других людей, которы…" at bounding box center [557, 291] width 711 height 45
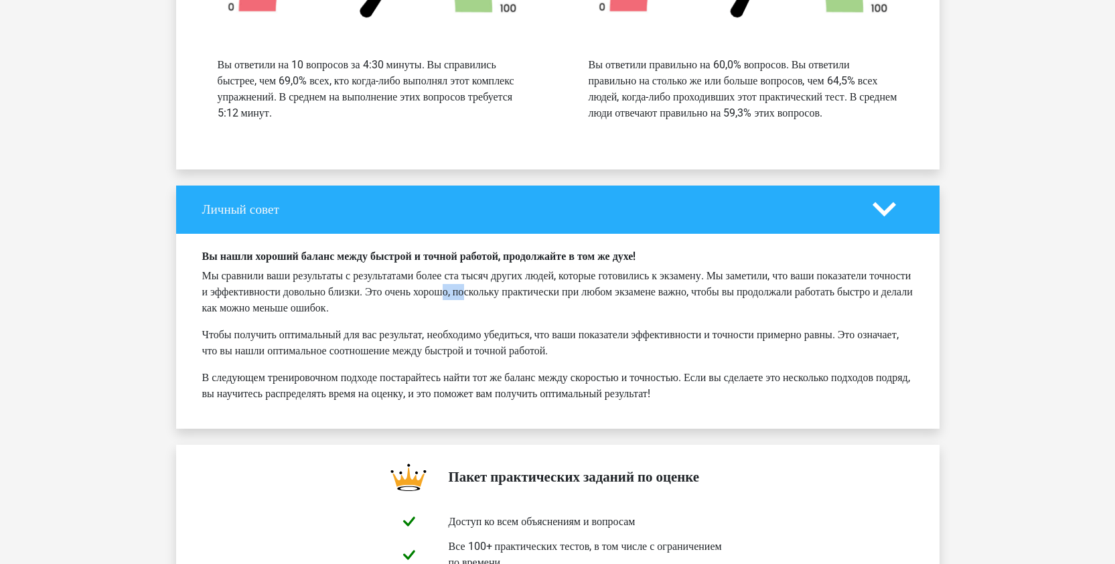
click at [535, 269] on font "Мы сравнили ваши результаты с результатами более ста тысяч других людей, которы…" at bounding box center [557, 291] width 711 height 45
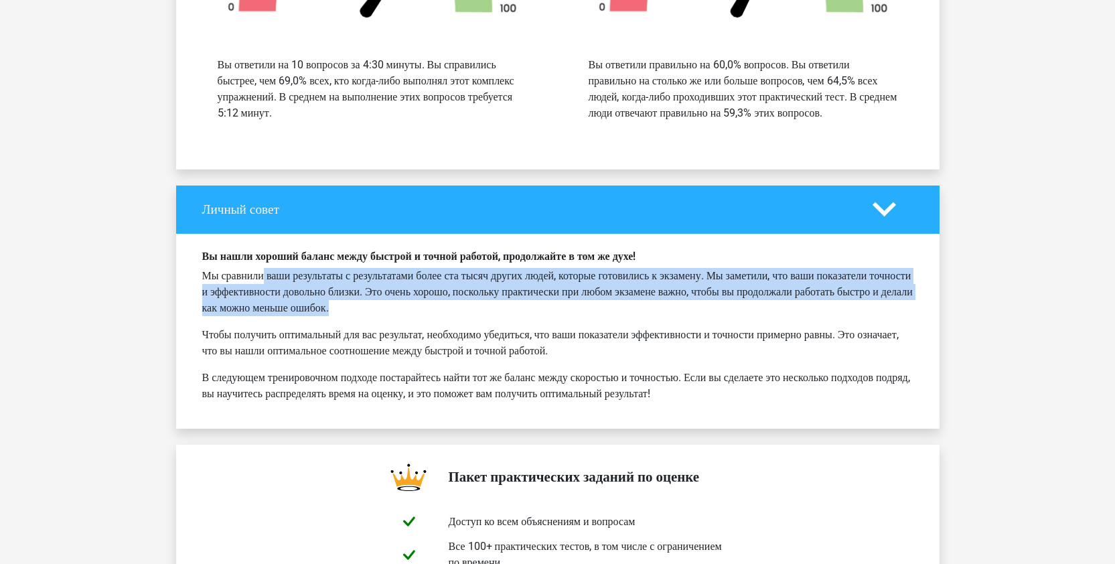
click at [535, 269] on font "Мы сравнили ваши результаты с результатами более ста тысяч других людей, которы…" at bounding box center [557, 291] width 711 height 45
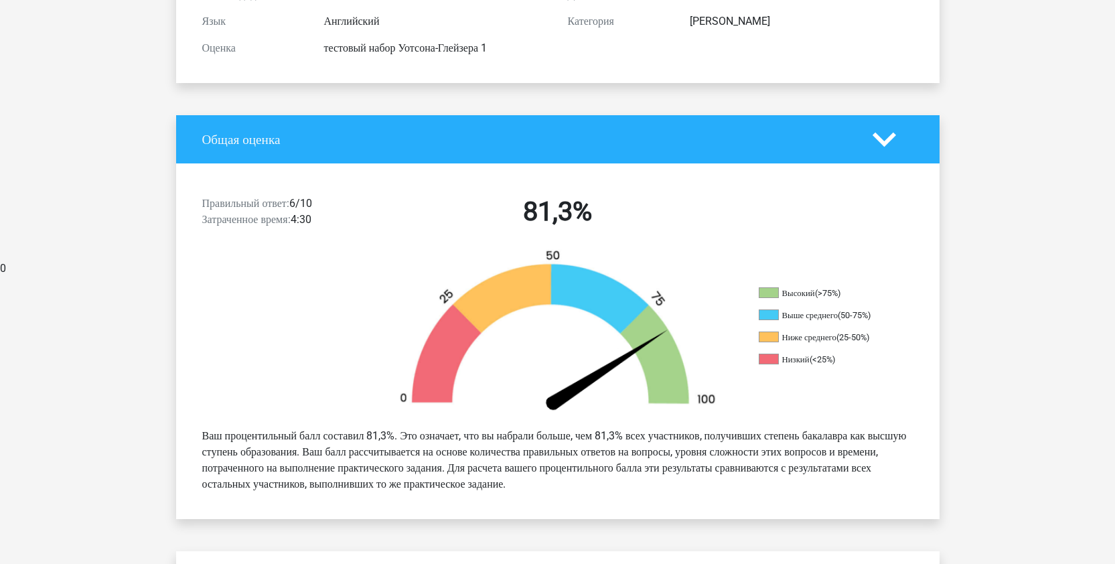
scroll to position [0, 0]
